Goal: Transaction & Acquisition: Subscribe to service/newsletter

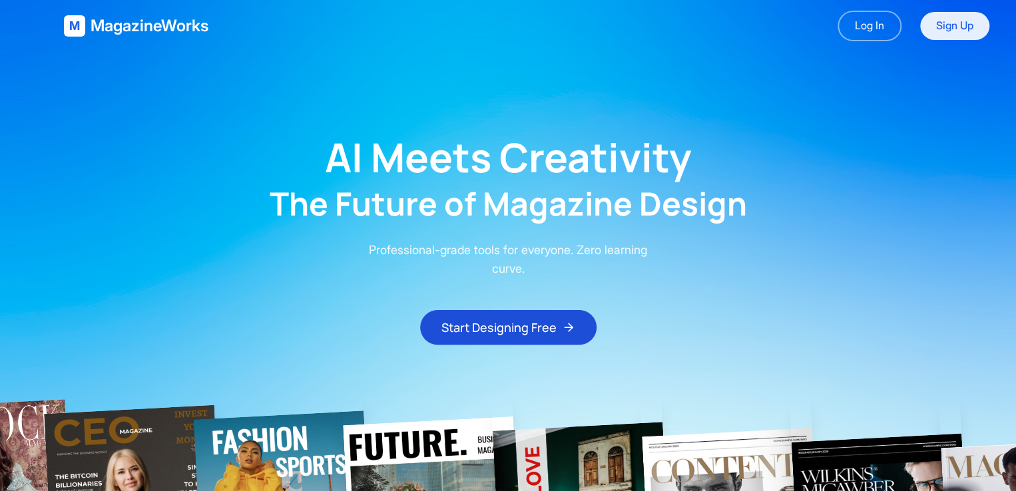
click at [945, 25] on link "Sign Up" at bounding box center [954, 26] width 69 height 28
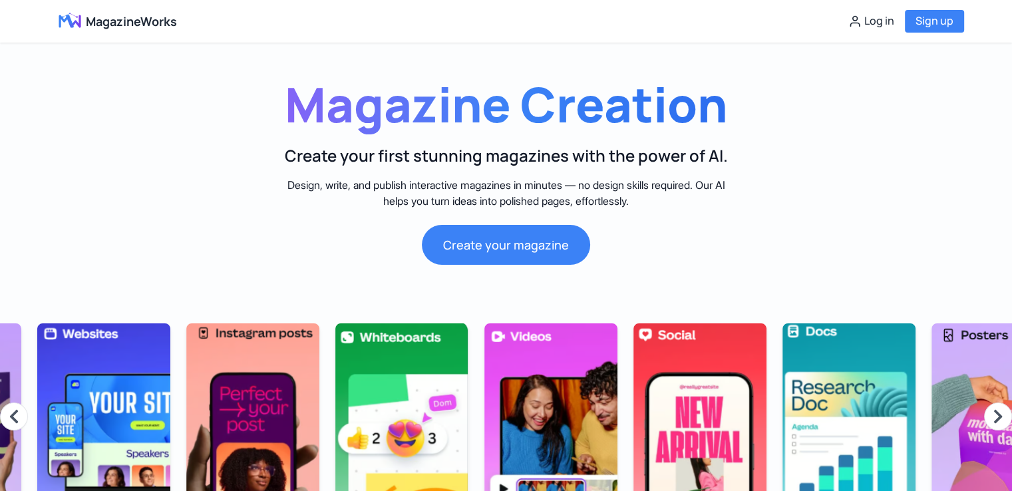
scroll to position [0, 1509]
